Goal: Task Accomplishment & Management: Manage account settings

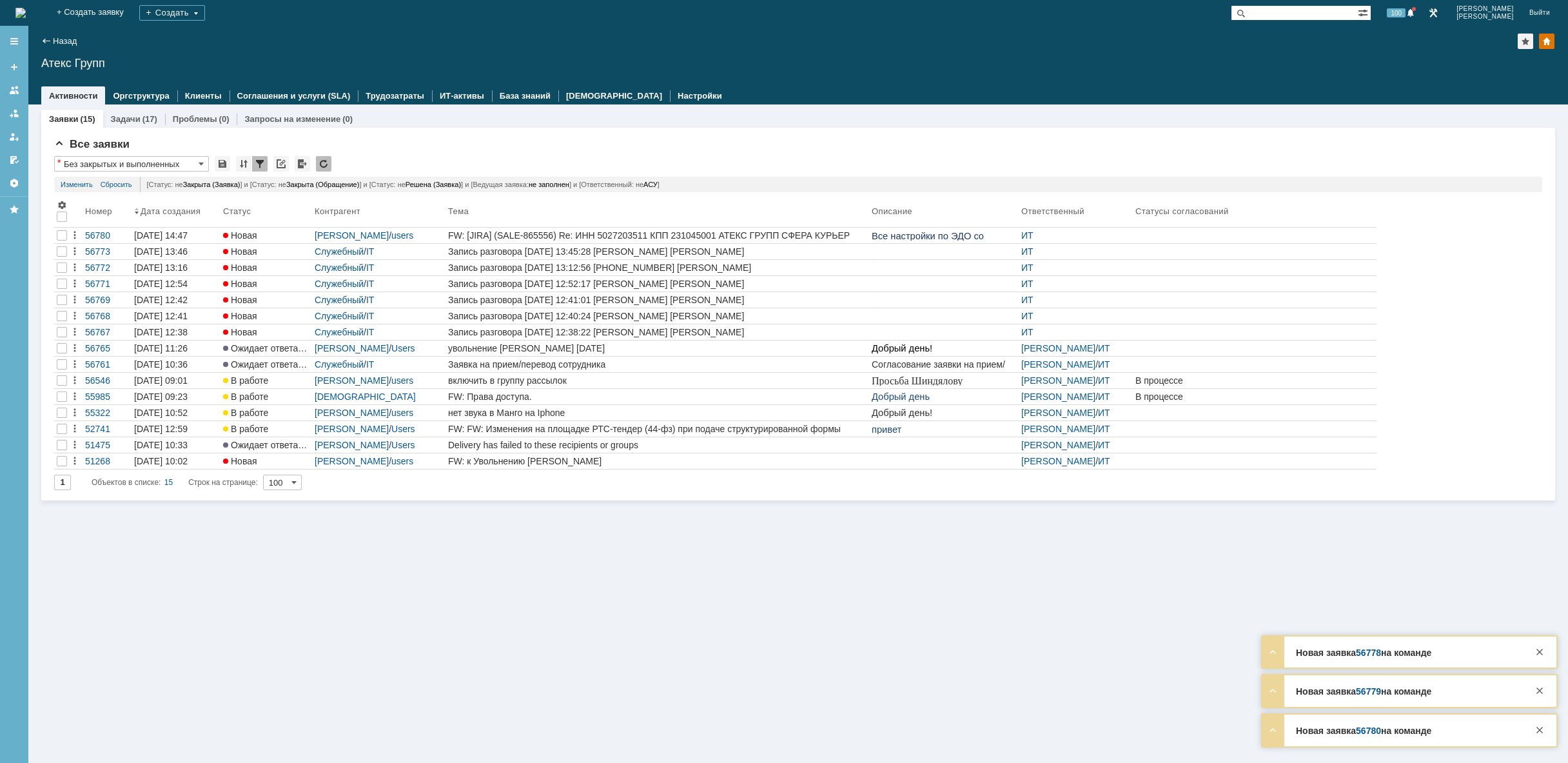
click at [26, 14] on img at bounding box center [20, 13] width 10 height 10
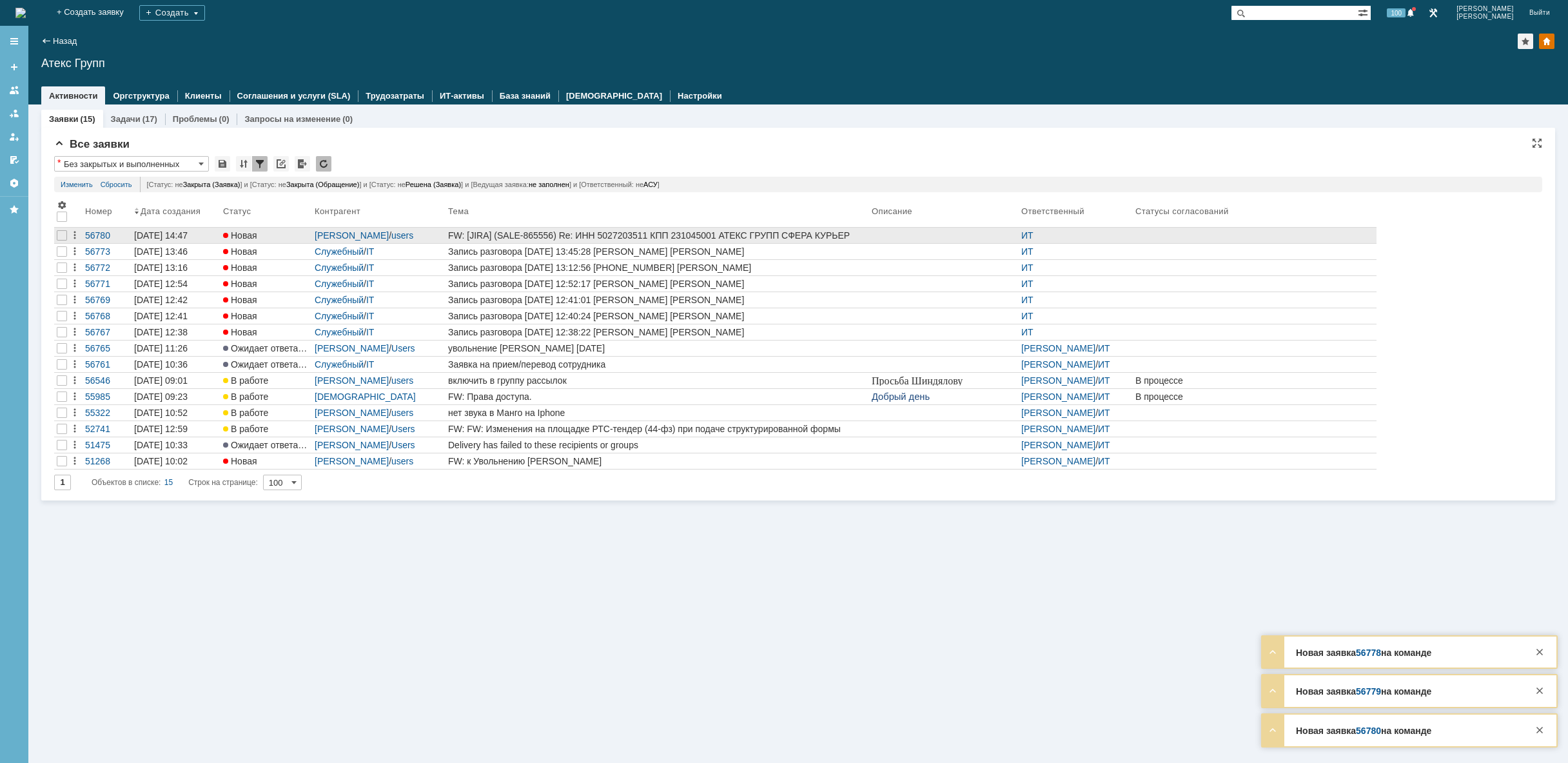
click at [603, 230] on link "FW: [JIRA] (SALE-865556) Re: ИНН 5027203511 КПП 231045001 АТЕКС ГРУПП СФЕРА КУР…" at bounding box center [657, 235] width 424 height 15
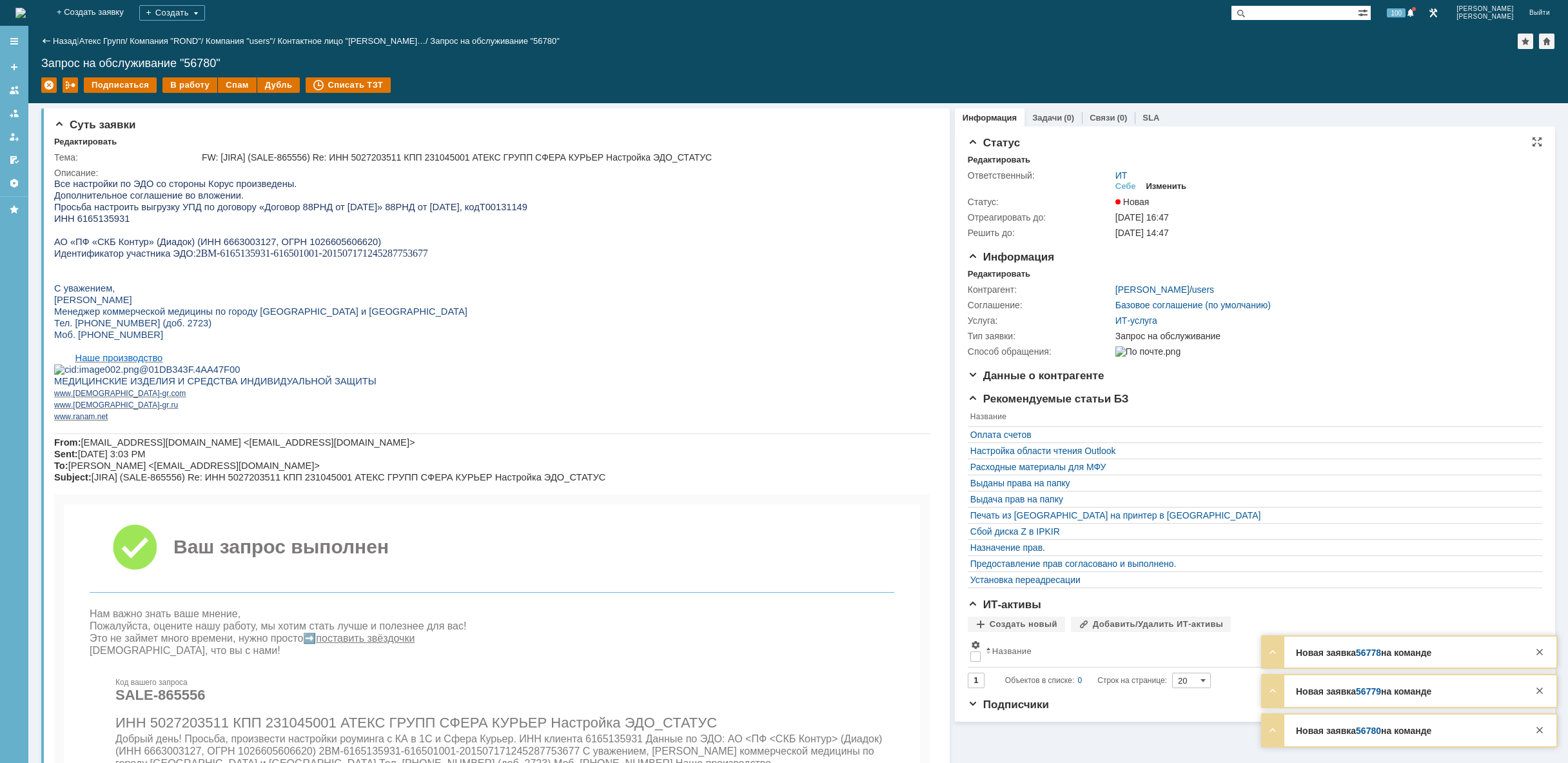
click at [1168, 182] on div "Изменить" at bounding box center [1166, 186] width 41 height 10
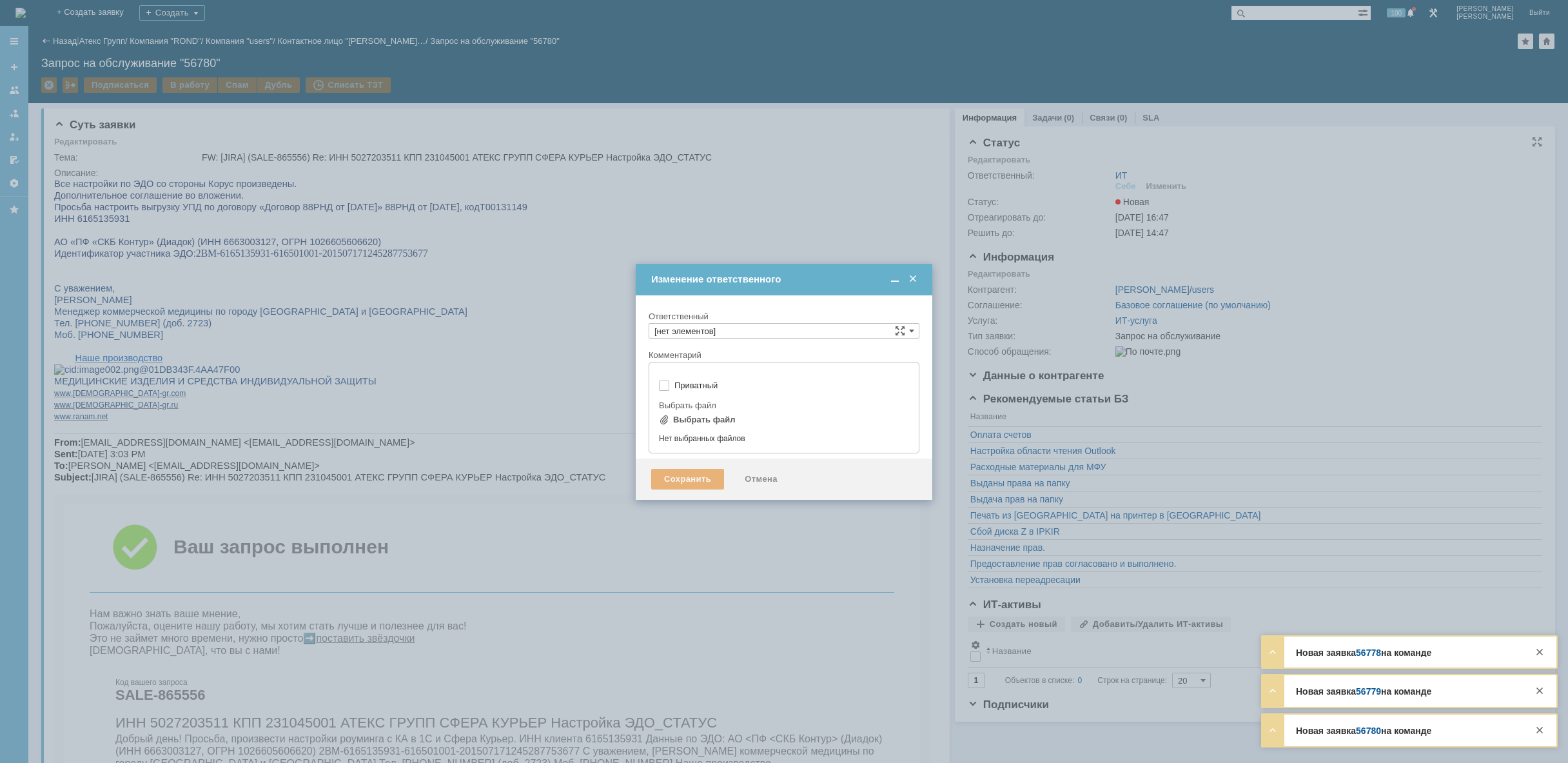
type input "ИТ"
type input "[не указано]"
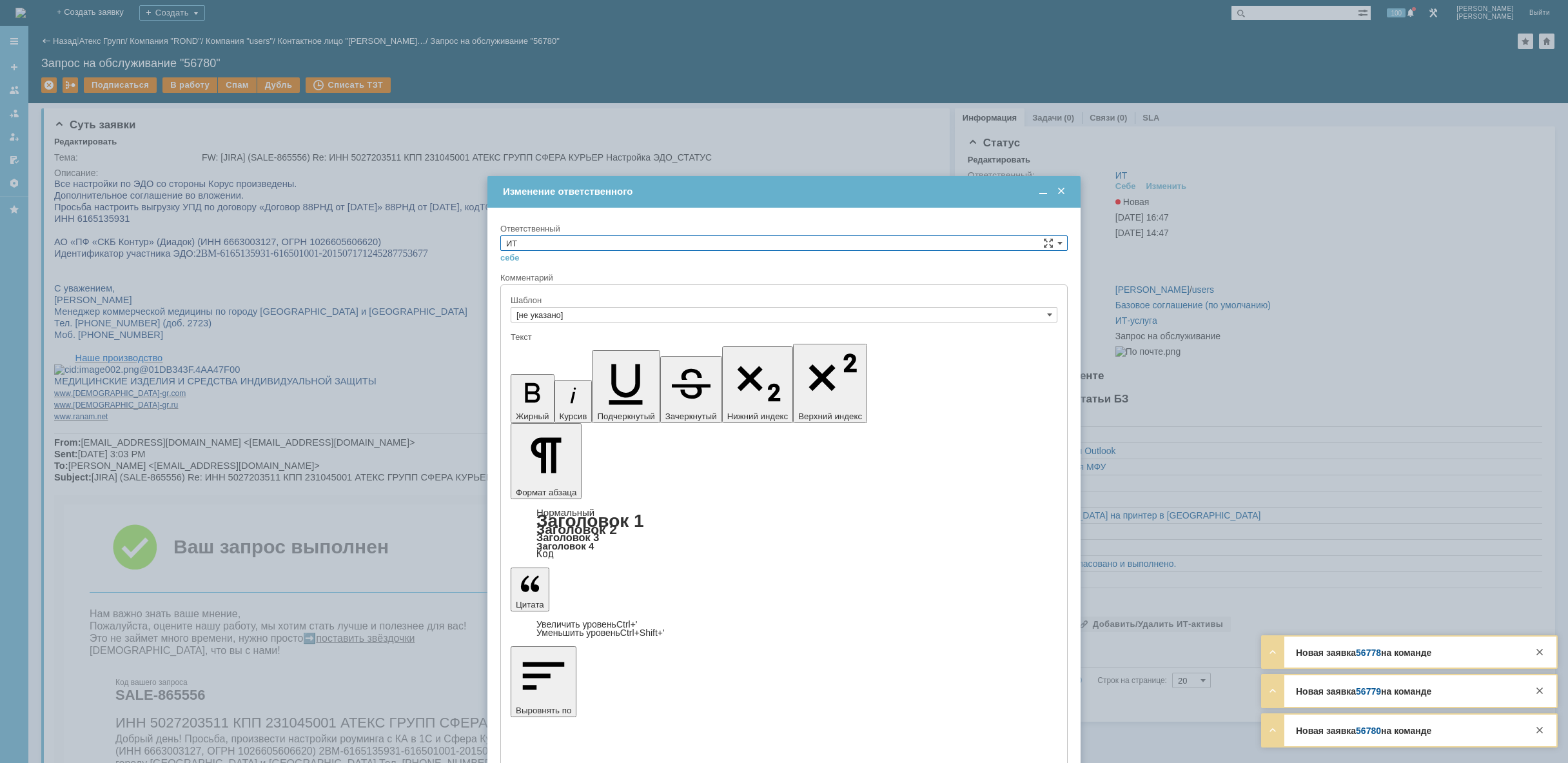
click at [753, 243] on input "ИТ" at bounding box center [784, 243] width 568 height 15
click at [649, 356] on div "АСУ" at bounding box center [784, 350] width 566 height 14
type input "АСУ"
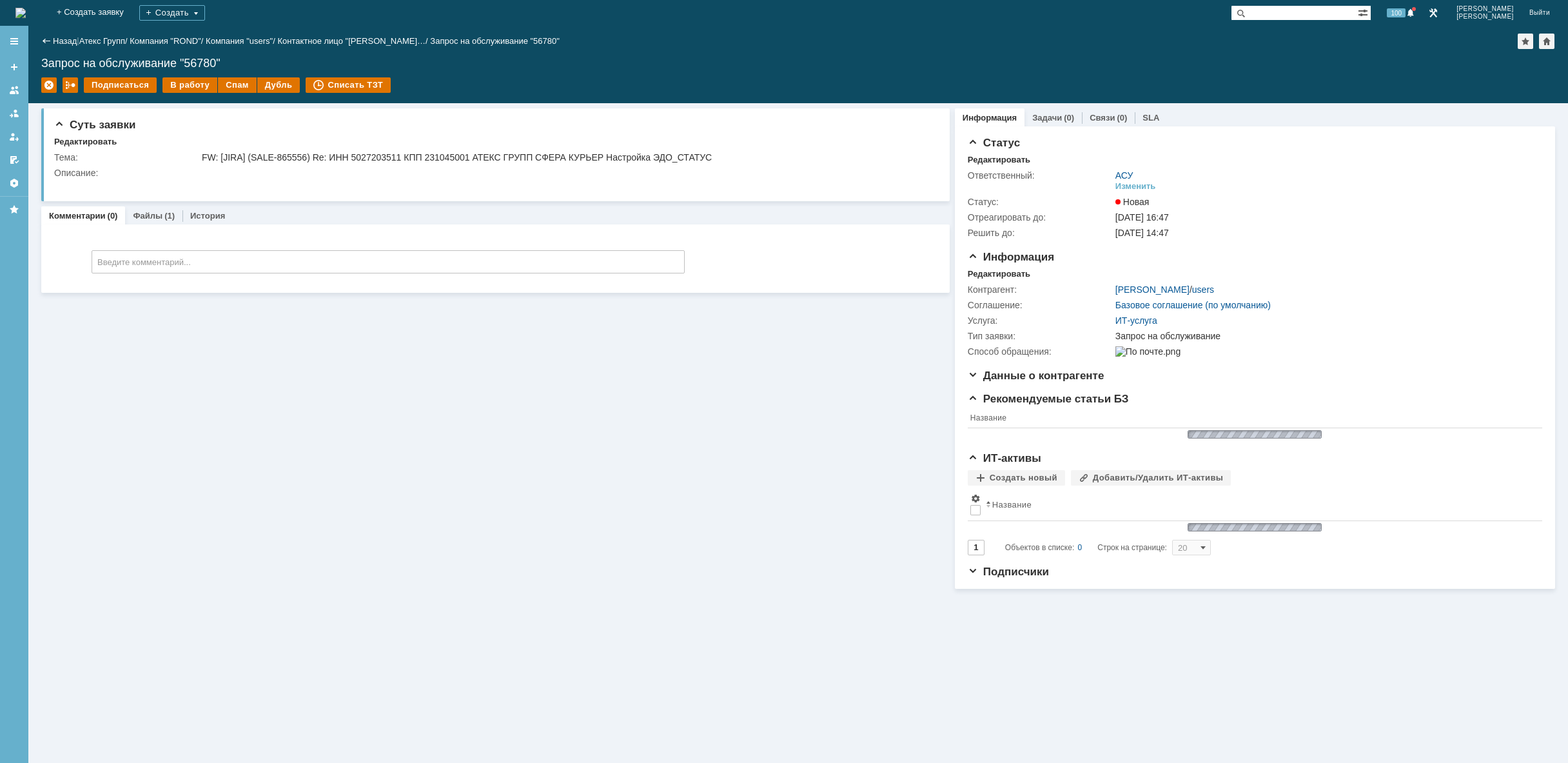
click at [26, 8] on img at bounding box center [20, 13] width 10 height 10
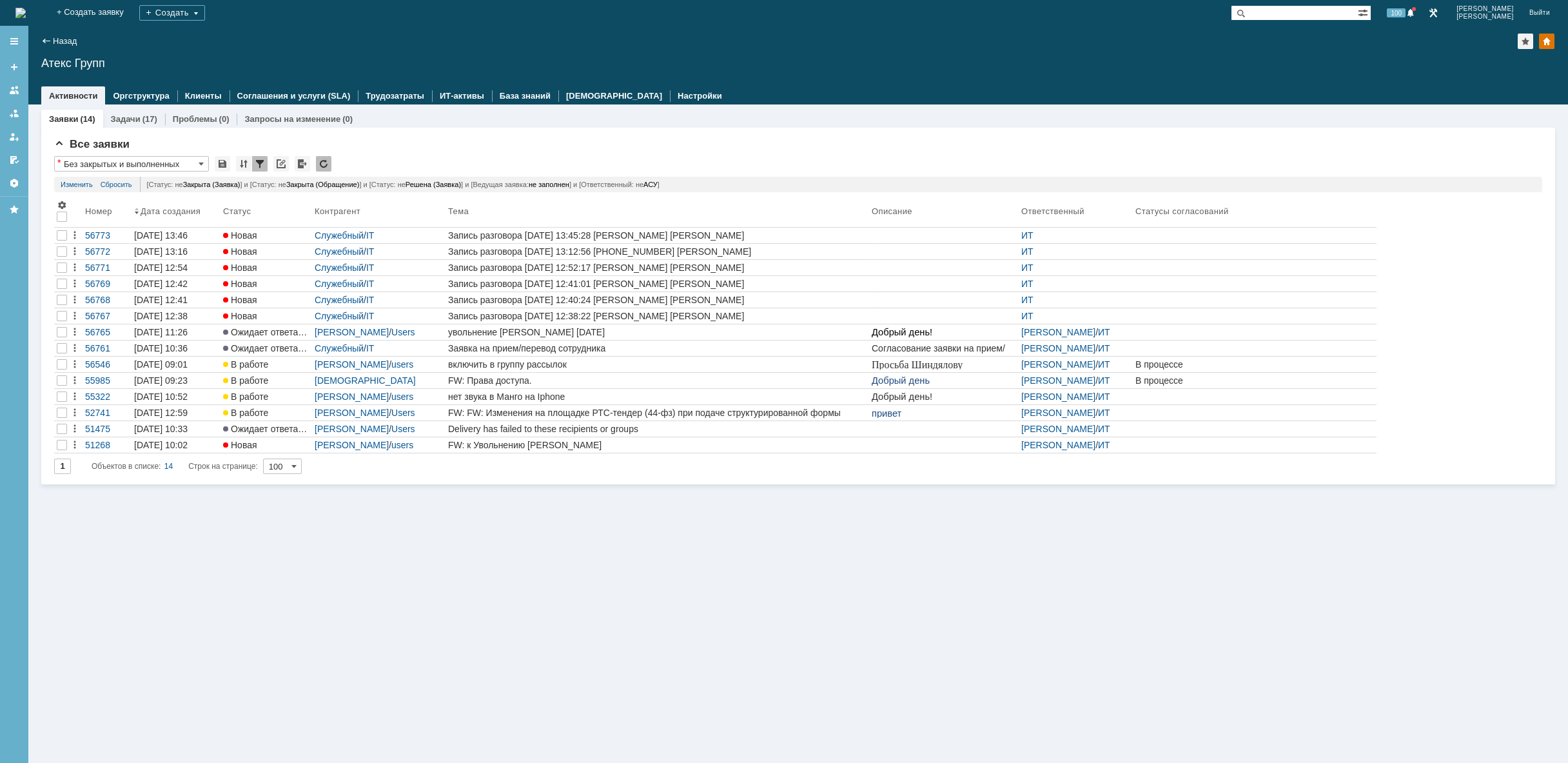
click at [26, 11] on img at bounding box center [20, 13] width 10 height 10
click at [26, 9] on img at bounding box center [20, 13] width 10 height 10
